Goal: Transaction & Acquisition: Obtain resource

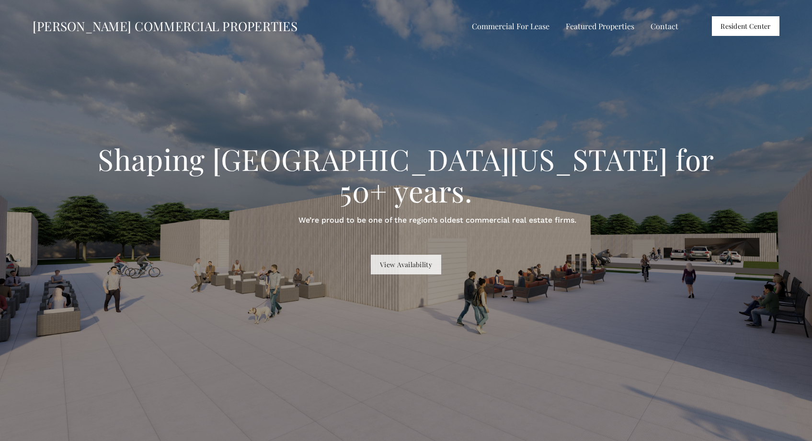
click at [409, 255] on link "View Availability" at bounding box center [406, 265] width 70 height 20
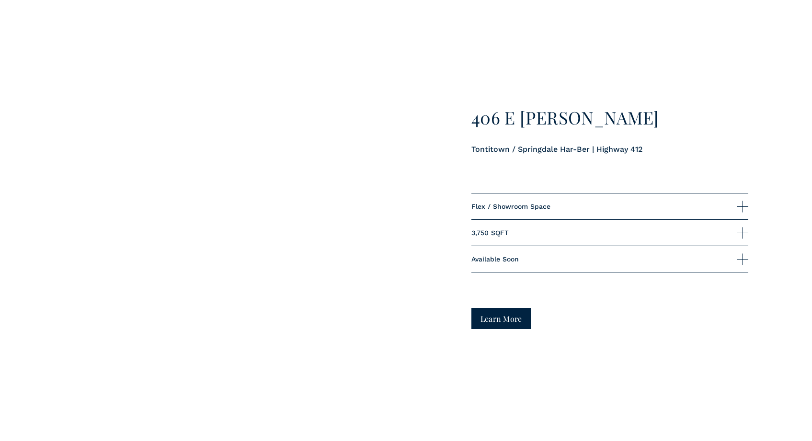
scroll to position [2229, 0]
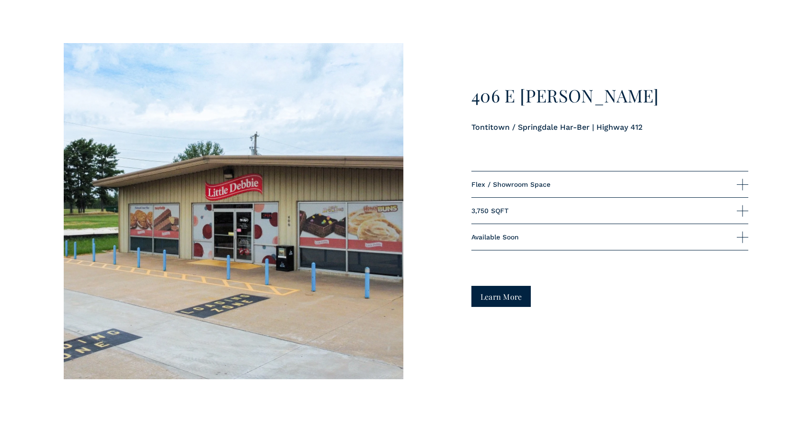
click at [294, 243] on div at bounding box center [234, 211] width 340 height 336
click at [276, 290] on div at bounding box center [234, 211] width 340 height 336
click at [342, 355] on div at bounding box center [234, 211] width 340 height 336
click at [280, 246] on div at bounding box center [234, 211] width 340 height 336
click at [271, 233] on div at bounding box center [234, 211] width 340 height 336
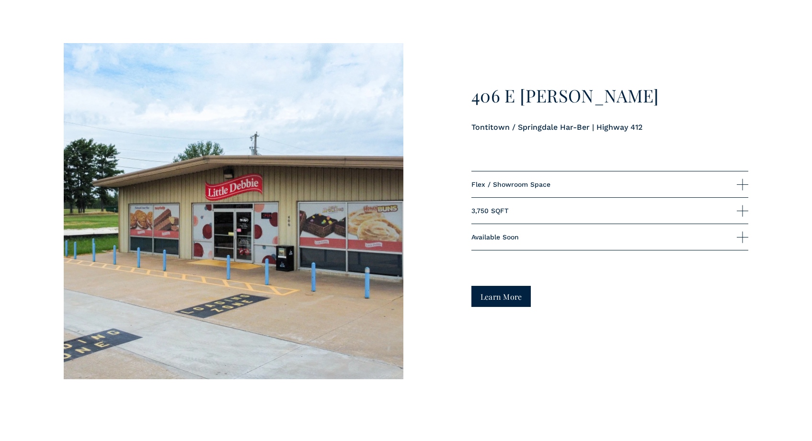
click at [482, 307] on link "Learn More" at bounding box center [501, 296] width 60 height 21
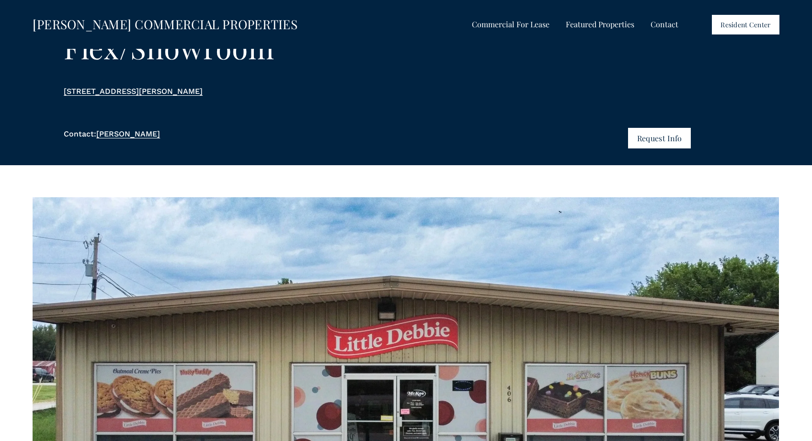
scroll to position [80, 0]
